Goal: Information Seeking & Learning: Learn about a topic

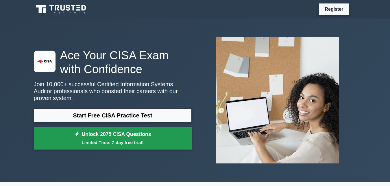
click at [100, 131] on link "Unlock 2075 CISA Questions Limited Time: 7-day free trial!" at bounding box center [113, 138] width 158 height 23
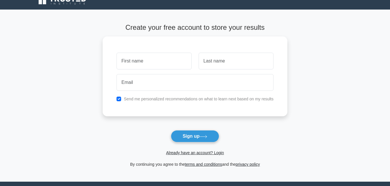
scroll to position [8, 0]
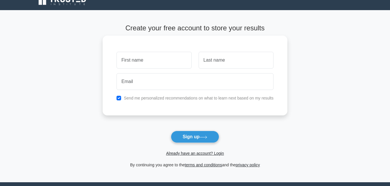
click at [168, 58] on input "text" at bounding box center [153, 60] width 75 height 17
type input "Koffi"
type input "Agoudavi"
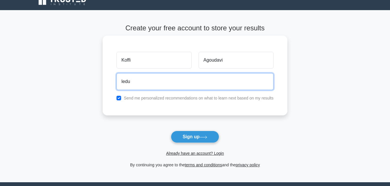
type input "ledu"
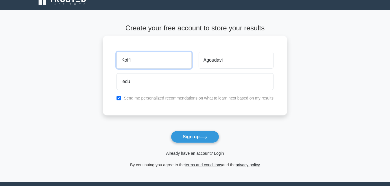
click at [157, 57] on input "Koffi" at bounding box center [153, 60] width 75 height 17
type input "K"
type input "i"
type input "[PERSON_NAME]"
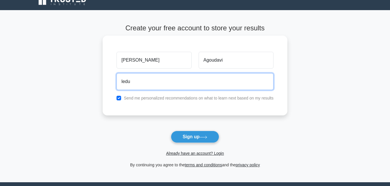
click at [162, 80] on input "ledu" at bounding box center [194, 81] width 157 height 17
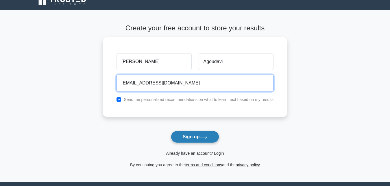
type input "leducigor@gmail.com"
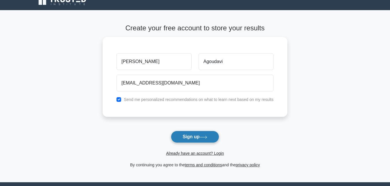
click at [196, 137] on button "Sign up" at bounding box center [195, 137] width 49 height 12
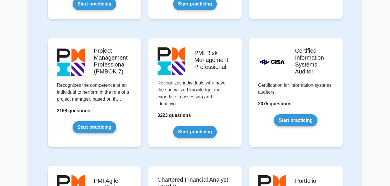
scroll to position [502, 0]
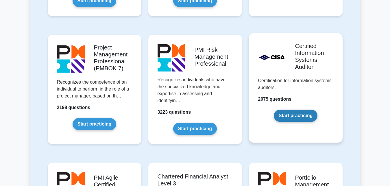
click at [300, 114] on link "Start practicing" at bounding box center [296, 116] width 44 height 12
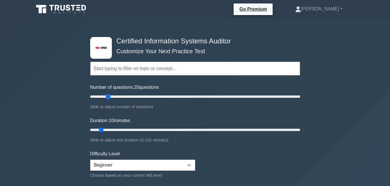
drag, startPoint x: 97, startPoint y: 97, endPoint x: 109, endPoint y: 96, distance: 12.7
type input "20"
click at [109, 96] on input "Number of questions: 20 questions" at bounding box center [195, 96] width 210 height 7
drag, startPoint x: 101, startPoint y: 129, endPoint x: 116, endPoint y: 128, distance: 15.0
type input "20"
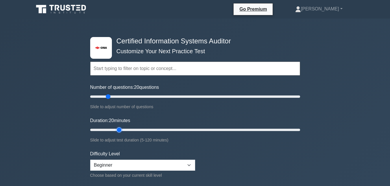
click at [116, 128] on input "Duration: 20 minutes" at bounding box center [195, 129] width 210 height 7
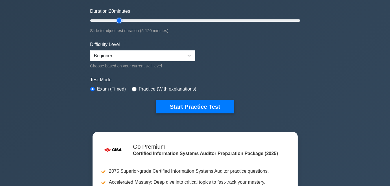
scroll to position [112, 0]
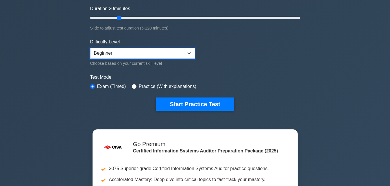
click at [188, 54] on select "Beginner Intermediate Expert" at bounding box center [142, 53] width 105 height 11
click at [90, 48] on select "Beginner Intermediate Expert" at bounding box center [142, 53] width 105 height 11
select select "expert"
click option "Expert" at bounding box center [0, 0] width 0 height 0
click at [218, 63] on form "Topics Information System Auditing Process - Planning Information System Auditi…" at bounding box center [195, 21] width 210 height 179
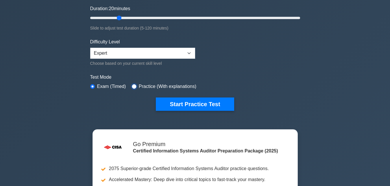
click at [133, 86] on input "radio" at bounding box center [134, 86] width 5 height 5
radio input "true"
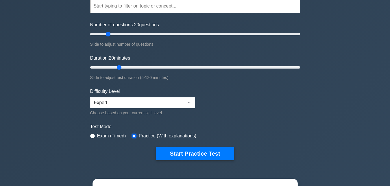
scroll to position [60, 0]
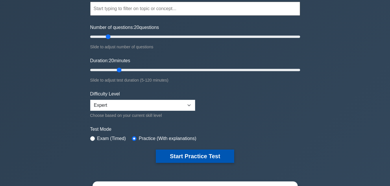
click at [207, 155] on button "Start Practice Test" at bounding box center [195, 155] width 78 height 13
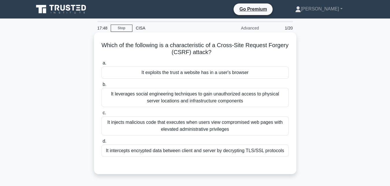
click at [193, 128] on div "It injects malicious code that executes when users view compromised web pages w…" at bounding box center [194, 125] width 187 height 19
click at [101, 115] on input "c. It injects malicious code that executes when users view compromised web page…" at bounding box center [101, 113] width 0 height 4
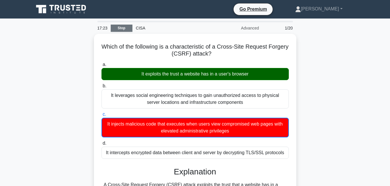
click at [123, 28] on link "Stop" at bounding box center [122, 28] width 22 height 7
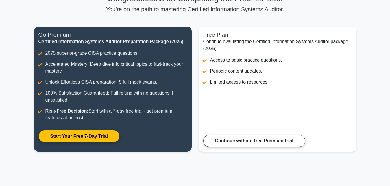
scroll to position [53, 0]
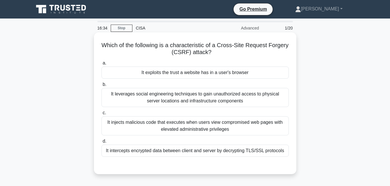
click at [201, 74] on div "It exploits the trust a website has in a user's browser" at bounding box center [194, 72] width 187 height 12
click at [101, 65] on input "a. It exploits the trust a website has in a user's browser" at bounding box center [101, 63] width 0 height 4
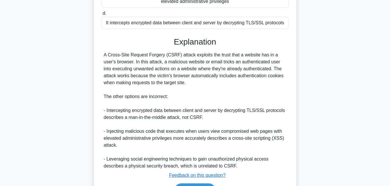
scroll to position [142, 0]
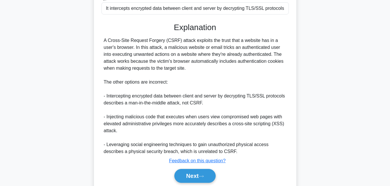
click at [166, 43] on div "A Cross-Site Request Forgery (CSRF) attack exploits the trust that a website ha…" at bounding box center [195, 96] width 183 height 118
drag, startPoint x: 175, startPoint y: 25, endPoint x: 236, endPoint y: 153, distance: 141.0
click at [236, 153] on div "Explanation A Cross-Site Request Forgery (CSRF) attack exploits the trust that …" at bounding box center [194, 104] width 187 height 162
copy div "Explanation A Cross-Site Request Forgery (CSRF) attack exploits the trust that …"
click at [231, 63] on div "A Cross-Site Request Forgery (CSRF) attack exploits the trust that a website ha…" at bounding box center [195, 96] width 183 height 118
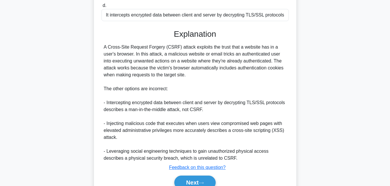
scroll to position [164, 0]
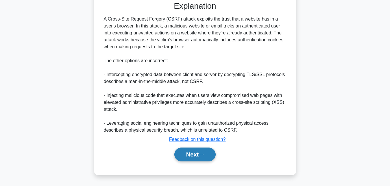
click at [196, 153] on button "Next" at bounding box center [194, 154] width 41 height 14
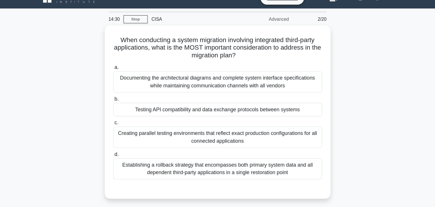
scroll to position [0, 0]
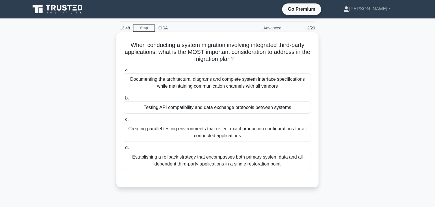
click at [224, 159] on div "Establishing a rollback strategy that encompasses both primary system data and …" at bounding box center [217, 160] width 187 height 19
click at [124, 150] on input "d. Establishing a rollback strategy that encompasses both primary system data a…" at bounding box center [124, 148] width 0 height 4
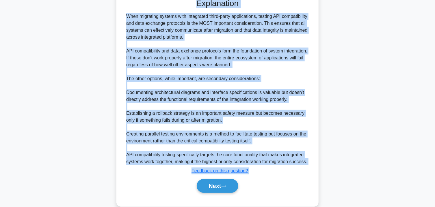
scroll to position [191, 0]
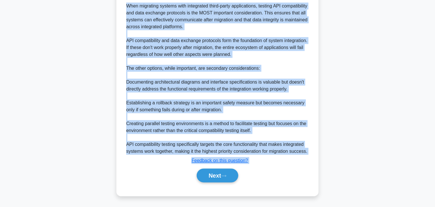
drag, startPoint x: 197, startPoint y: 81, endPoint x: 309, endPoint y: 152, distance: 132.6
click at [309, 152] on div "Explanation When migrating systems with integrated third-party applications, te…" at bounding box center [217, 86] width 187 height 197
copy div "Explanation When migrating systems with integrated third-party applications, te…"
click at [246, 99] on div "When migrating systems with integrated third-party applications, testing API co…" at bounding box center [217, 79] width 183 height 153
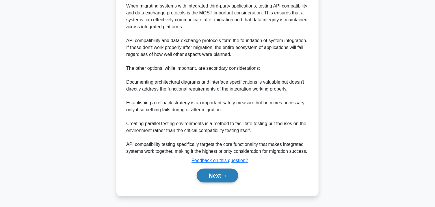
click at [221, 173] on button "Next" at bounding box center [217, 176] width 41 height 14
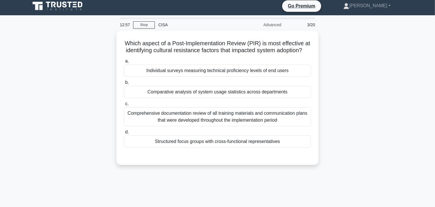
scroll to position [0, 0]
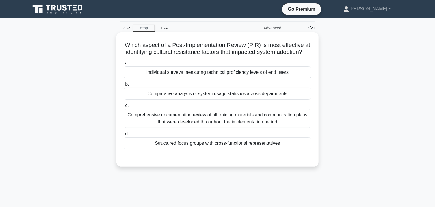
click at [212, 144] on div "Structured focus groups with cross-functional representatives" at bounding box center [217, 144] width 187 height 12
click at [124, 136] on input "d. Structured focus groups with cross-functional representatives" at bounding box center [124, 134] width 0 height 4
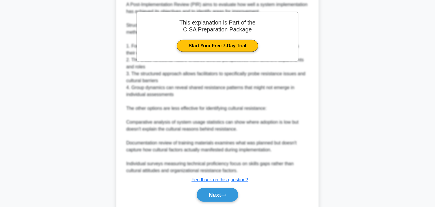
scroll to position [173, 0]
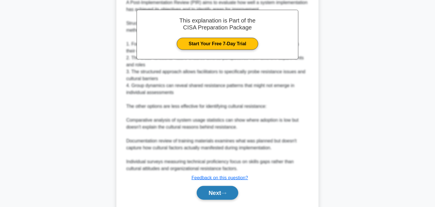
click at [224, 185] on icon at bounding box center [223, 193] width 5 height 3
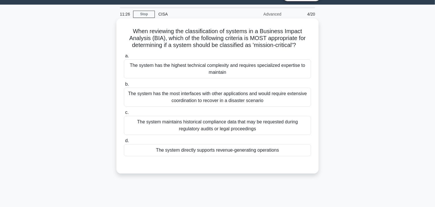
scroll to position [15, 0]
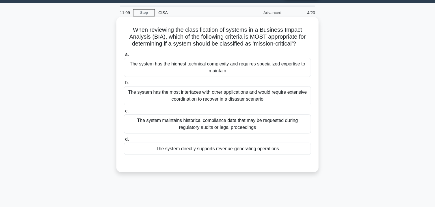
click at [242, 124] on div "The system maintains historical compliance data that may be requested during re…" at bounding box center [217, 124] width 187 height 19
click at [124, 113] on input "c. The system maintains historical compliance data that may be requested during…" at bounding box center [124, 112] width 0 height 4
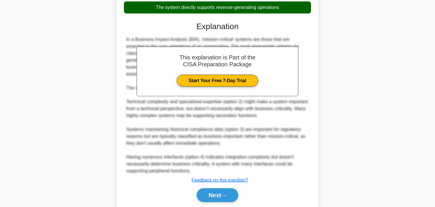
scroll to position [177, 0]
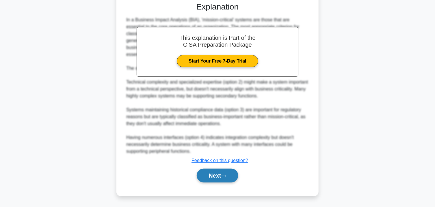
click at [206, 175] on button "Next" at bounding box center [217, 176] width 41 height 14
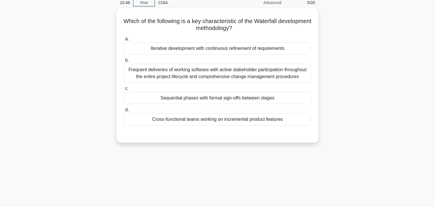
scroll to position [25, 0]
click at [224, 99] on div "Sequential phases with formal sign-offs between stages" at bounding box center [217, 98] width 187 height 12
click at [124, 90] on input "c. Sequential phases with formal sign-offs between stages" at bounding box center [124, 88] width 0 height 4
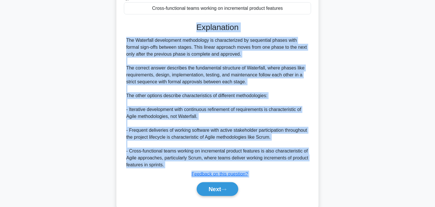
scroll to position [150, 0]
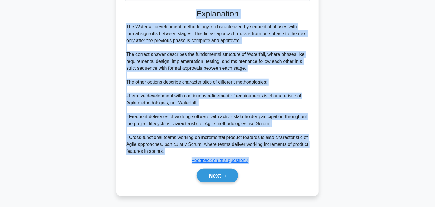
drag, startPoint x: 198, startPoint y: 139, endPoint x: 167, endPoint y: 152, distance: 33.9
click at [167, 152] on div "Explanation The Waterfall development methodology is characterized by sequentia…" at bounding box center [217, 97] width 187 height 176
click at [167, 152] on div "The Waterfall development methodology is characterized by sequential phases wit…" at bounding box center [217, 89] width 183 height 132
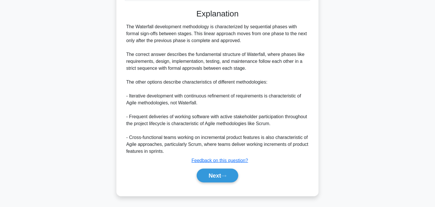
drag, startPoint x: 195, startPoint y: 12, endPoint x: 168, endPoint y: 150, distance: 140.7
click at [168, 150] on div "Explanation The Waterfall development methodology is characterized by sequentia…" at bounding box center [217, 97] width 187 height 176
copy div "Explanation The Waterfall development methodology is characterized by sequentia…"
click at [224, 177] on icon at bounding box center [223, 176] width 5 height 3
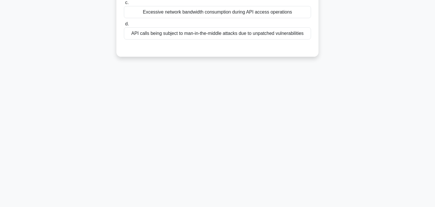
click at [389, 50] on main "9:44 Stop CISA Advanced 6/20 What is the primary security risk associated with …" at bounding box center [217, 61] width 435 height 294
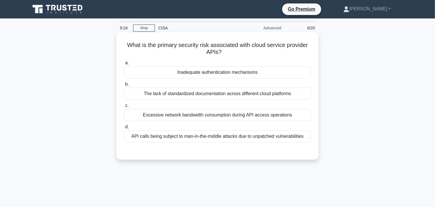
click at [219, 138] on div "API calls being subject to man-in-the-middle attacks due to unpatched vulnerabi…" at bounding box center [217, 137] width 187 height 12
click at [124, 129] on input "d. API calls being subject to man-in-the-middle attacks due to unpatched vulner…" at bounding box center [124, 127] width 0 height 4
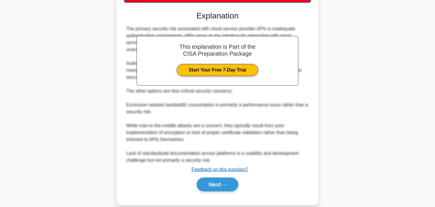
scroll to position [150, 0]
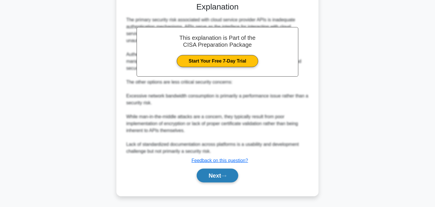
click at [231, 179] on button "Next" at bounding box center [217, 176] width 41 height 14
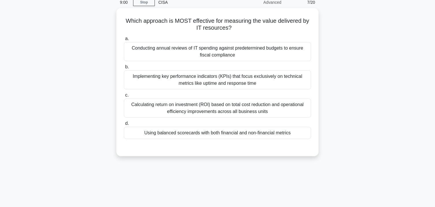
scroll to position [0, 0]
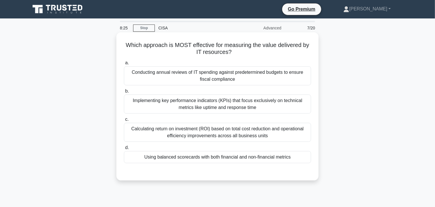
click at [241, 158] on div "Using balanced scorecards with both financial and non-financial metrics" at bounding box center [217, 157] width 187 height 12
click at [124, 150] on input "d. Using balanced scorecards with both financial and non-financial metrics" at bounding box center [124, 148] width 0 height 4
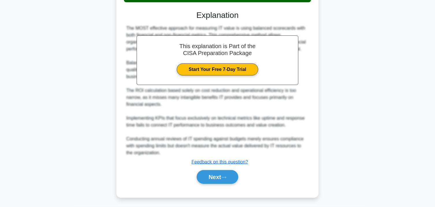
scroll to position [164, 0]
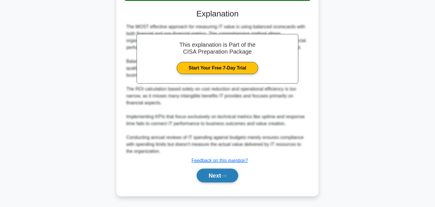
click at [213, 180] on button "Next" at bounding box center [217, 176] width 41 height 14
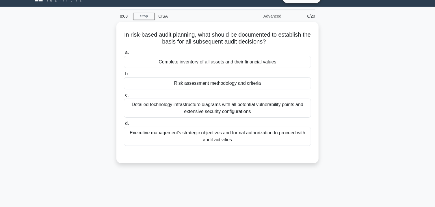
scroll to position [0, 0]
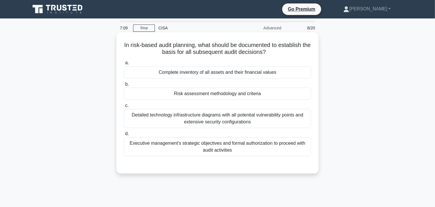
click at [221, 122] on div "Detailed technology infrastructure diagrams with all potential vulnerability po…" at bounding box center [217, 118] width 187 height 19
click at [124, 108] on input "c. Detailed technology infrastructure diagrams with all potential vulnerability…" at bounding box center [124, 106] width 0 height 4
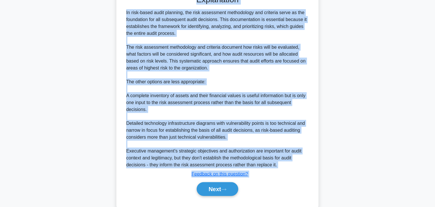
scroll to position [178, 0]
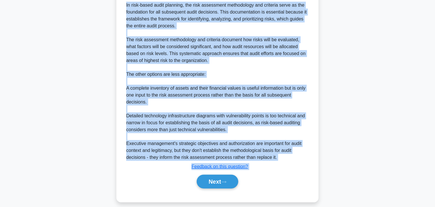
drag, startPoint x: 199, startPoint y: 169, endPoint x: 280, endPoint y: 160, distance: 81.4
click at [280, 160] on div "Explanation In risk-based audit planning, the risk assessment methodology and c…" at bounding box center [217, 89] width 187 height 204
copy div "Explanation In risk-based audit planning, the risk assessment methodology and c…"
click at [224, 183] on button "Next" at bounding box center [217, 182] width 41 height 14
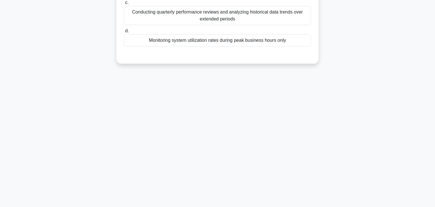
scroll to position [0, 0]
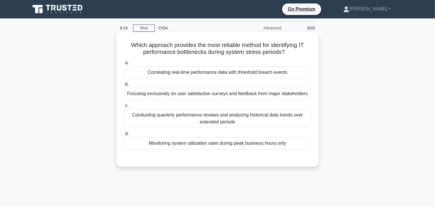
click at [213, 144] on div "Monitoring system utilization rates during peak business hours only" at bounding box center [217, 144] width 187 height 12
click at [124, 136] on input "d. Monitoring system utilization rates during peak business hours only" at bounding box center [124, 134] width 0 height 4
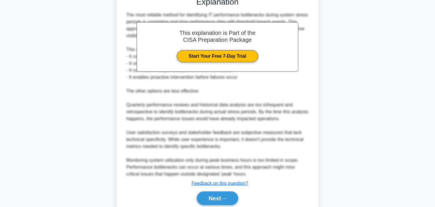
scroll to position [184, 0]
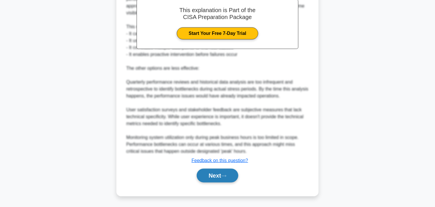
click at [214, 177] on button "Next" at bounding box center [217, 176] width 41 height 14
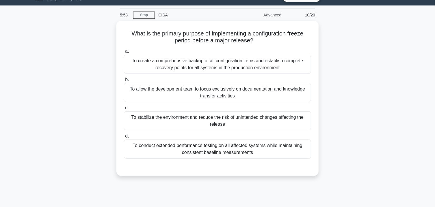
scroll to position [0, 0]
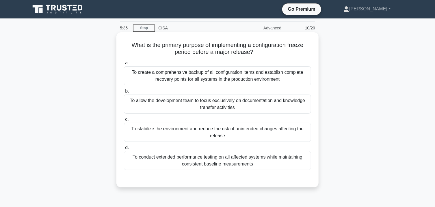
click at [237, 130] on div "To stabilize the environment and reduce the risk of unintended changes affectin…" at bounding box center [217, 132] width 187 height 19
click at [124, 122] on input "c. To stabilize the environment and reduce the risk of unintended changes affec…" at bounding box center [124, 120] width 0 height 4
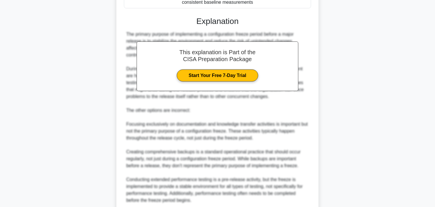
scroll to position [197, 0]
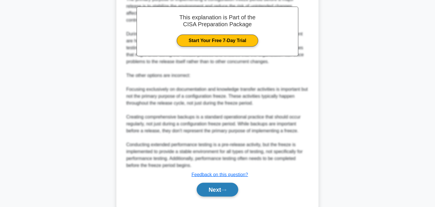
click at [212, 183] on button "Next" at bounding box center [217, 190] width 41 height 14
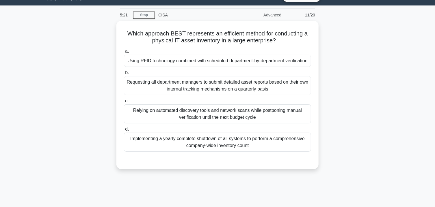
scroll to position [0, 0]
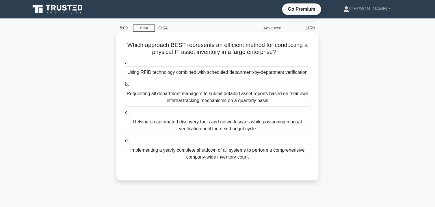
click at [213, 74] on div "Using RFID technology combined with scheduled department-by-department verifica…" at bounding box center [217, 72] width 187 height 12
click at [124, 65] on input "a. Using RFID technology combined with scheduled department-by-department verif…" at bounding box center [124, 63] width 0 height 4
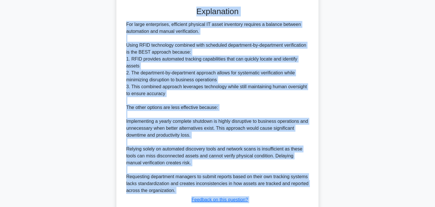
scroll to position [205, 0]
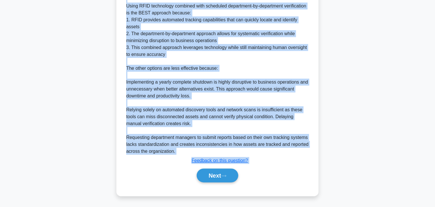
drag, startPoint x: 198, startPoint y: 176, endPoint x: 179, endPoint y: 153, distance: 30.2
click at [179, 153] on div "Explanation For large enterprises, efficient physical IT asset inventory requir…" at bounding box center [217, 76] width 187 height 218
copy div "Explanation For large enterprises, efficient physical IT asset inventory requir…"
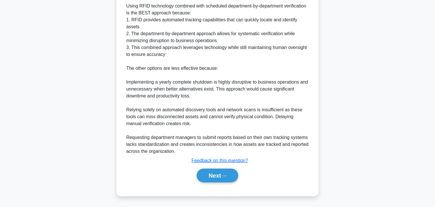
click at [219, 183] on div "Next" at bounding box center [217, 176] width 187 height 18
click at [219, 179] on button "Next" at bounding box center [217, 176] width 41 height 14
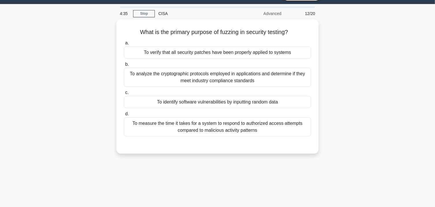
scroll to position [0, 0]
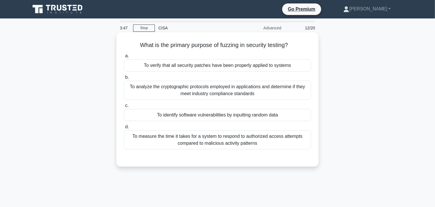
click at [229, 138] on div "To measure the time it takes for a system to respond to authorized access attem…" at bounding box center [217, 140] width 187 height 19
click at [124, 129] on input "d. To measure the time it takes for a system to respond to authorized access at…" at bounding box center [124, 127] width 0 height 4
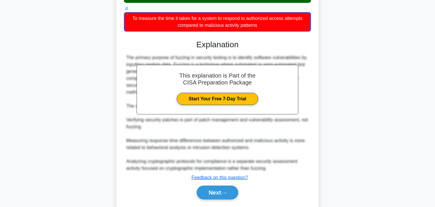
scroll to position [136, 0]
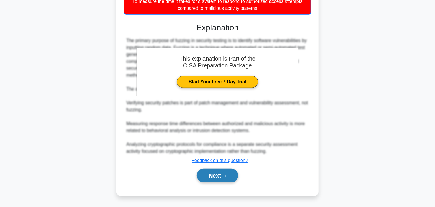
click at [216, 179] on button "Next" at bounding box center [217, 176] width 41 height 14
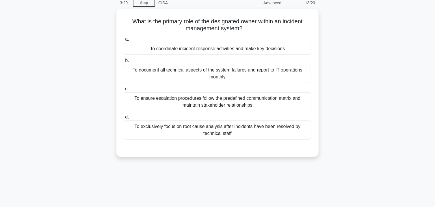
scroll to position [0, 0]
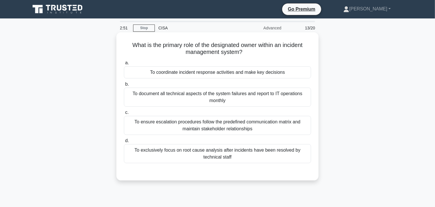
click at [244, 152] on div "To exclusively focus on root cause analysis after incidents have been resolved …" at bounding box center [217, 153] width 187 height 19
click at [124, 143] on input "d. To exclusively focus on root cause analysis after incidents have been resolv…" at bounding box center [124, 141] width 0 height 4
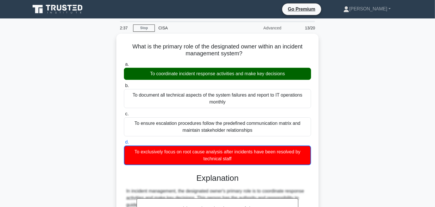
scroll to position [150, 0]
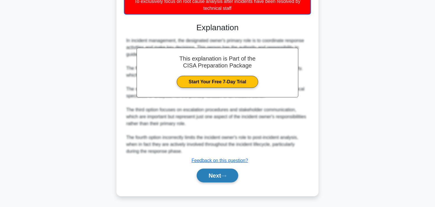
click at [208, 174] on button "Next" at bounding box center [217, 176] width 41 height 14
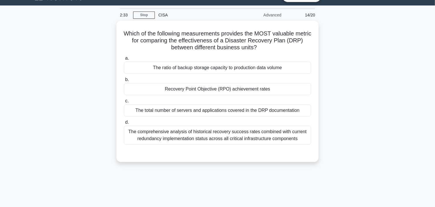
scroll to position [0, 0]
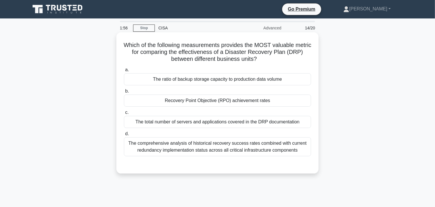
click at [226, 150] on div "The comprehensive analysis of historical recovery success rates combined with c…" at bounding box center [217, 147] width 187 height 19
click at [124, 136] on input "d. The comprehensive analysis of historical recovery success rates combined wit…" at bounding box center [124, 134] width 0 height 4
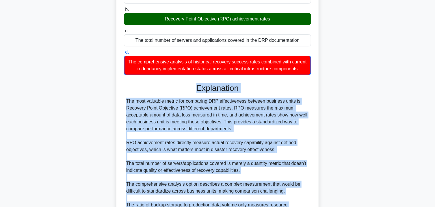
scroll to position [142, 0]
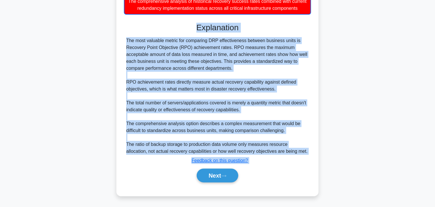
drag, startPoint x: 199, startPoint y: 171, endPoint x: 311, endPoint y: 151, distance: 113.7
click at [311, 151] on div "Explanation The most valuable metric for comparing DRP effectiveness between bu…" at bounding box center [217, 104] width 187 height 162
copy div "Explanation The most valuable metric for comparing DRP effectiveness between bu…"
click at [220, 178] on button "Next" at bounding box center [217, 176] width 41 height 14
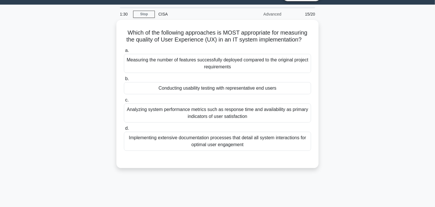
scroll to position [0, 0]
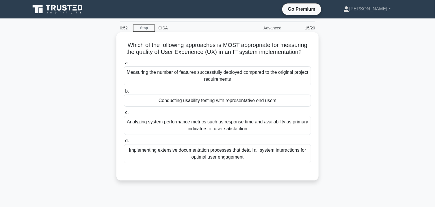
click at [242, 102] on div "Conducting usability testing with representative end users" at bounding box center [217, 101] width 187 height 12
click at [124, 93] on input "b. Conducting usability testing with representative end users" at bounding box center [124, 92] width 0 height 4
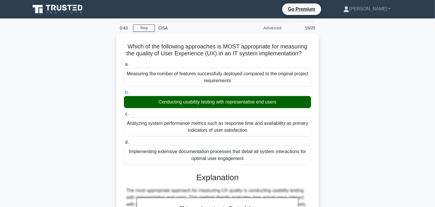
scroll to position [170, 0]
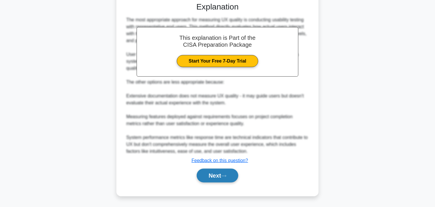
click at [214, 171] on button "Next" at bounding box center [217, 176] width 41 height 14
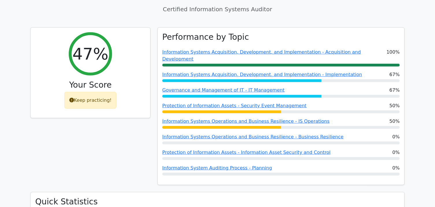
scroll to position [197, 0]
